Goal: Check status: Check status

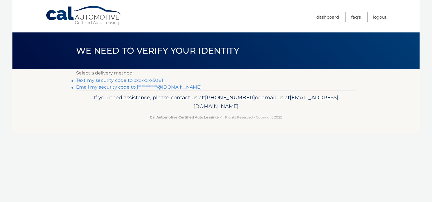
click at [140, 79] on link "Text my security code to xxx-xxx-5081" at bounding box center [119, 80] width 87 height 5
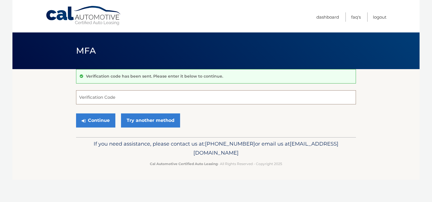
click at [141, 92] on input "Verification Code" at bounding box center [216, 97] width 280 height 14
type input "746393"
click at [95, 121] on button "Continue" at bounding box center [95, 121] width 39 height 14
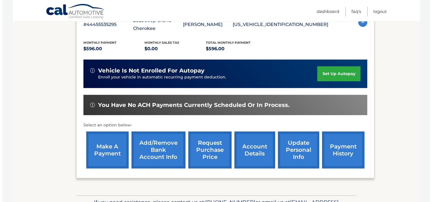
scroll to position [113, 0]
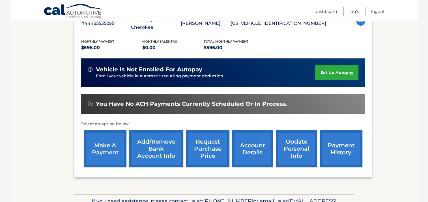
click at [339, 146] on link "payment history" at bounding box center [341, 149] width 42 height 37
click at [208, 141] on link "request purchase price" at bounding box center [207, 149] width 43 height 37
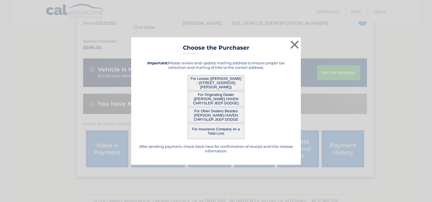
click at [210, 81] on button "For Lessee (DEBRA FINKEL - 46 PEMBROOK DR, , STONY BROOK, NY 11790)" at bounding box center [216, 83] width 57 height 16
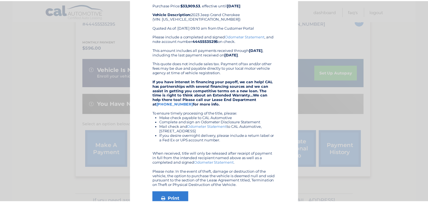
scroll to position [0, 0]
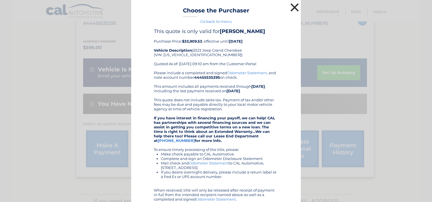
click at [292, 5] on button "×" at bounding box center [294, 7] width 11 height 11
